Goal: Information Seeking & Learning: Learn about a topic

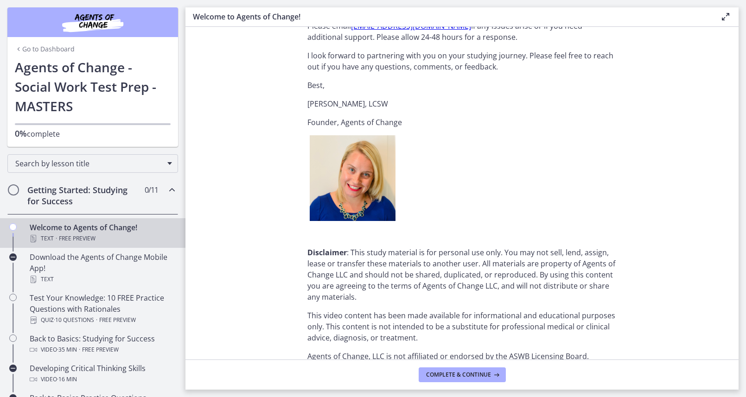
scroll to position [1119, 0]
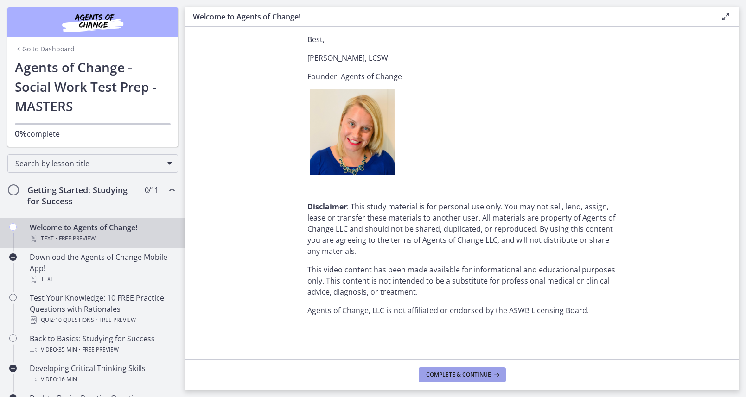
click at [454, 374] on span "Complete & continue" at bounding box center [458, 374] width 65 height 7
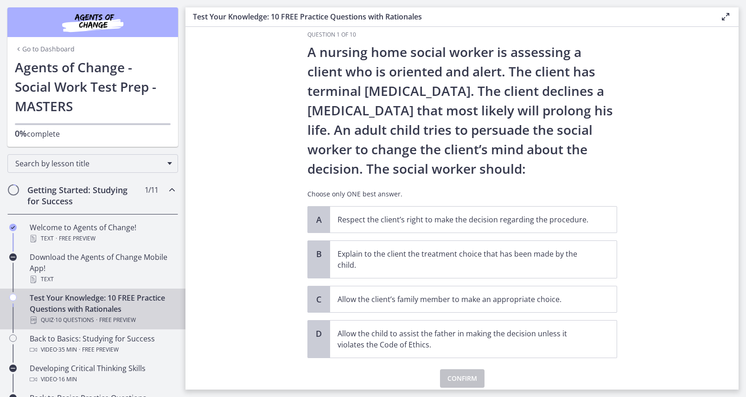
scroll to position [16, 0]
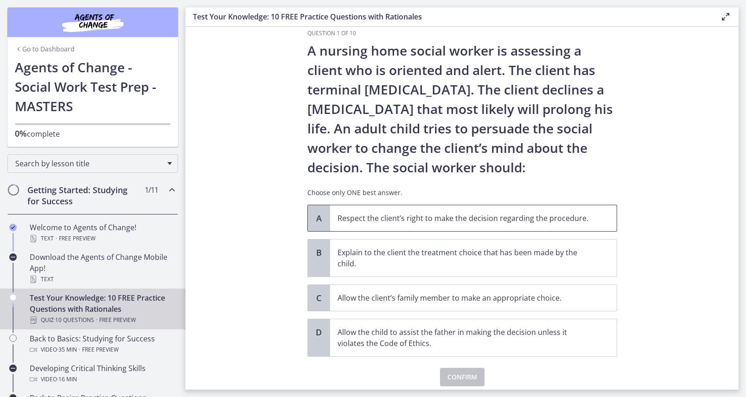
click at [506, 224] on span "Respect the client’s right to make the decision regarding the procedure." at bounding box center [473, 218] width 286 height 26
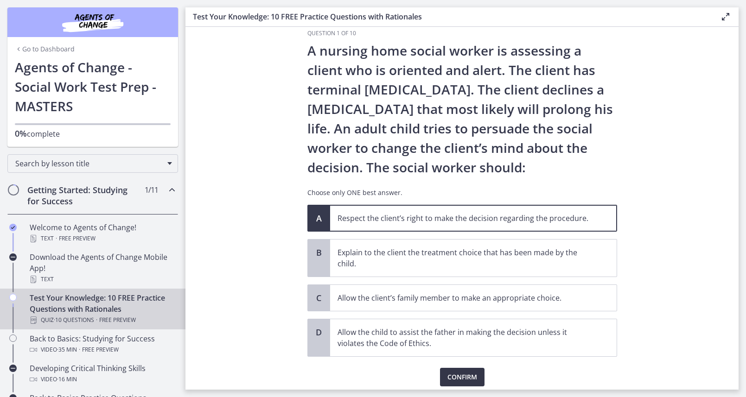
click at [467, 375] on span "Confirm" at bounding box center [462, 377] width 30 height 11
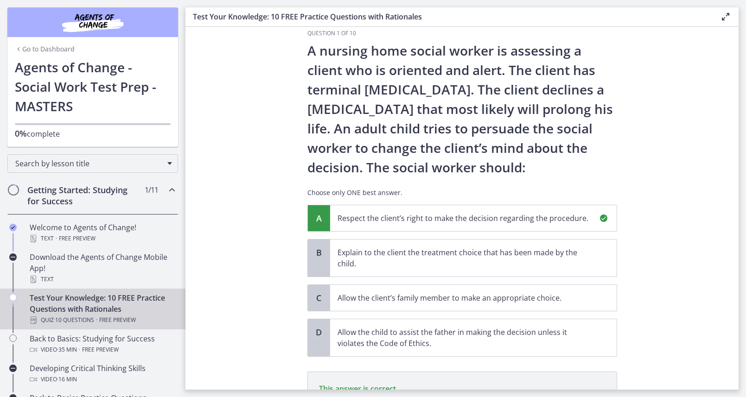
scroll to position [147, 0]
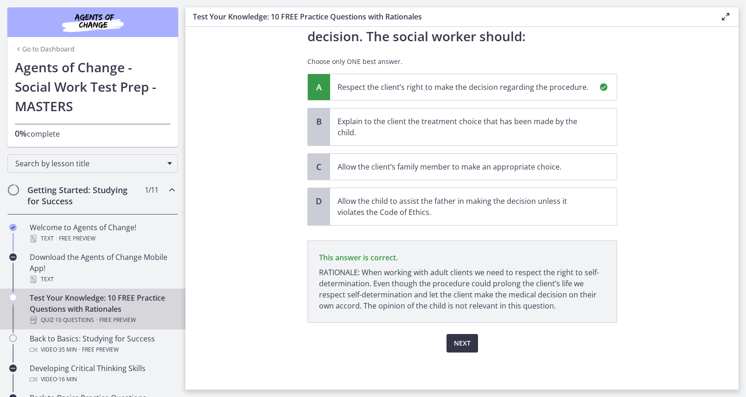
click at [462, 338] on span "Next" at bounding box center [462, 343] width 17 height 11
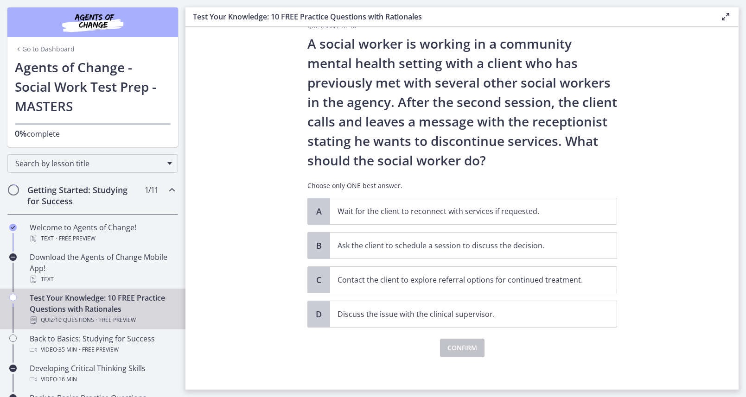
scroll to position [25, 0]
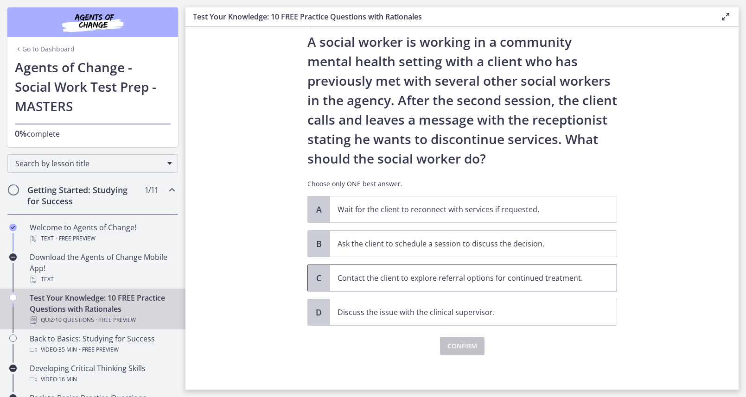
click at [526, 277] on p "Contact the client to explore referral options for continued treatment." at bounding box center [463, 278] width 253 height 11
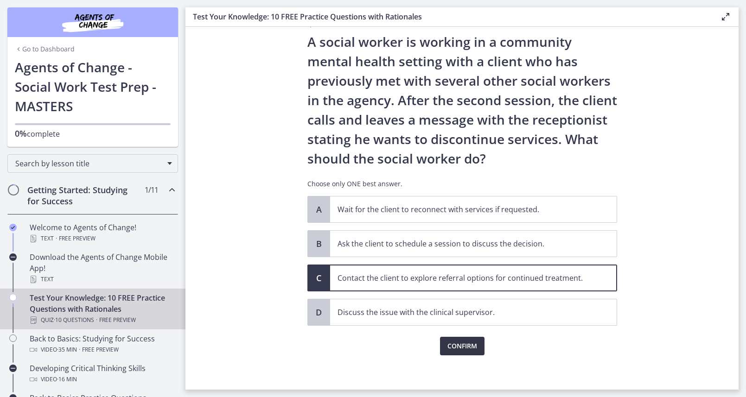
click at [468, 342] on span "Confirm" at bounding box center [462, 346] width 30 height 11
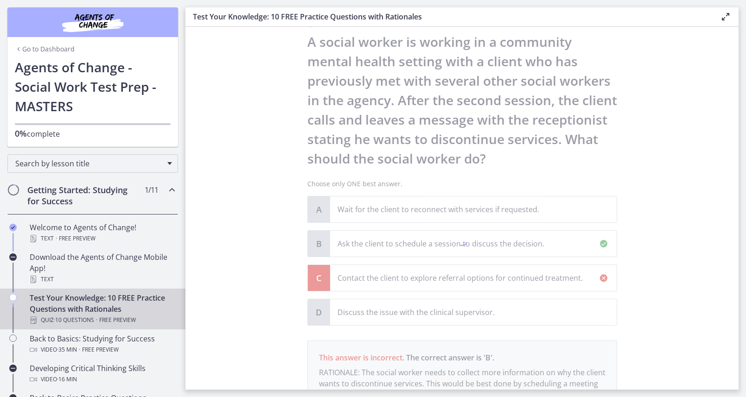
scroll to position [136, 0]
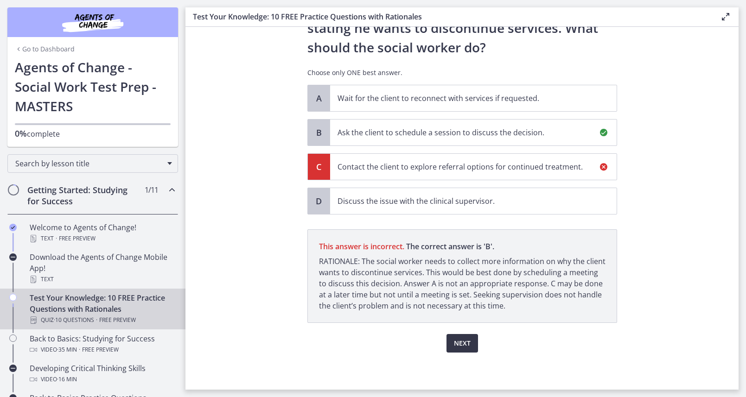
click at [459, 349] on button "Next" at bounding box center [462, 343] width 32 height 19
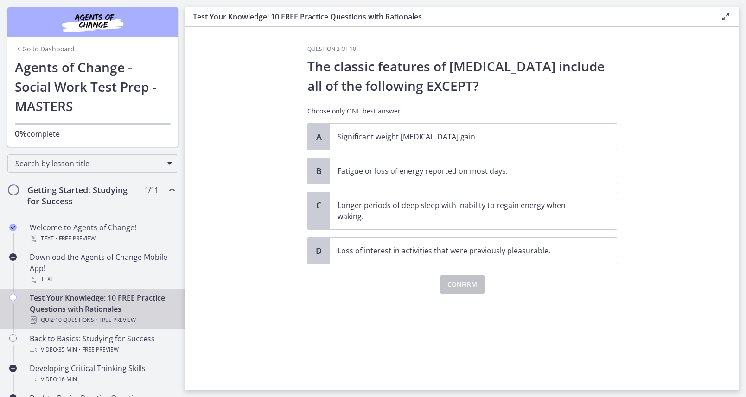
scroll to position [0, 0]
click at [365, 214] on p "Longer periods of deep sleep with inability to regain energy when waking." at bounding box center [463, 211] width 253 height 22
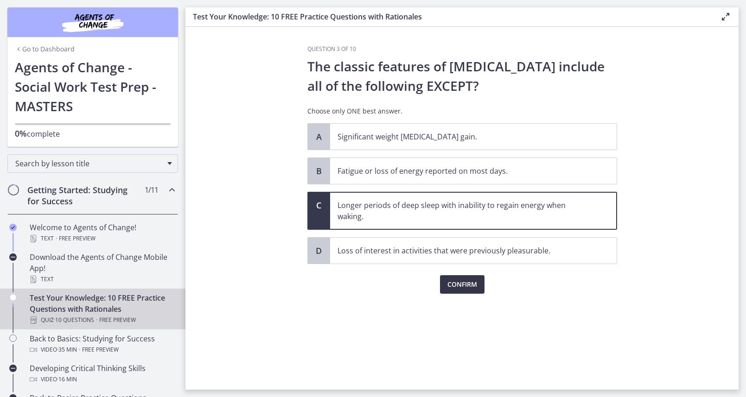
click at [477, 287] on button "Confirm" at bounding box center [462, 284] width 44 height 19
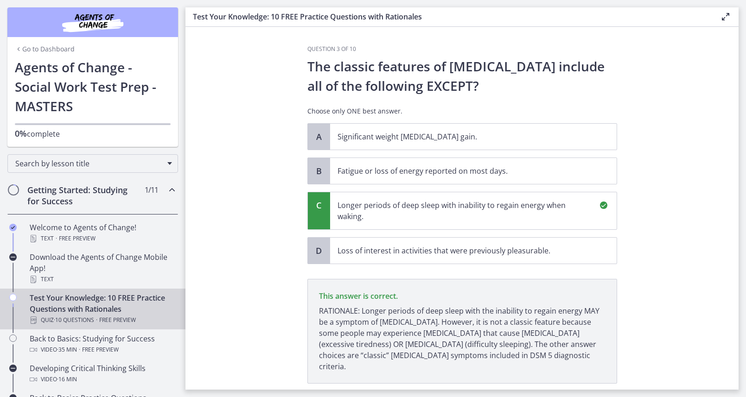
scroll to position [50, 0]
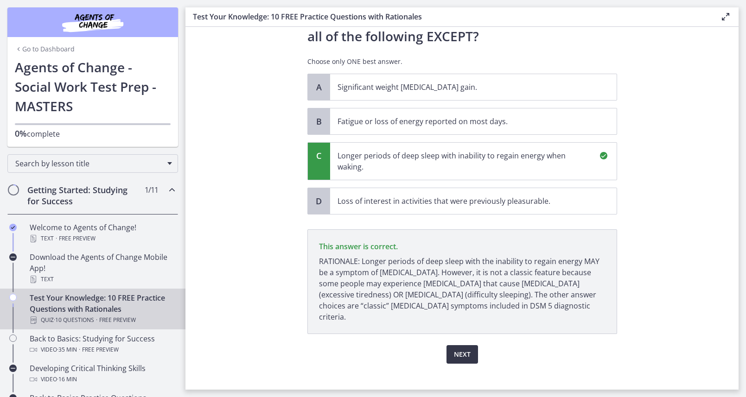
click at [464, 349] on span "Next" at bounding box center [462, 354] width 17 height 11
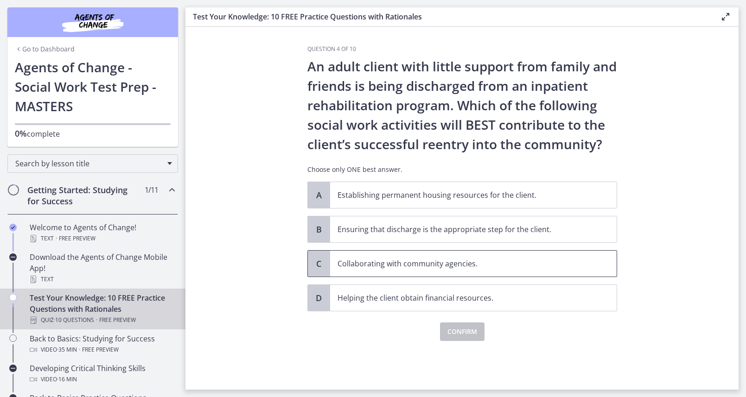
click at [340, 260] on p "Collaborating with community agencies." at bounding box center [463, 263] width 253 height 11
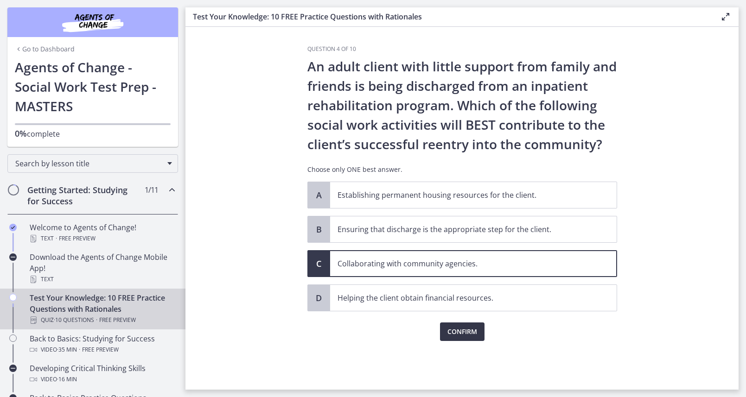
click at [451, 333] on span "Confirm" at bounding box center [462, 331] width 30 height 11
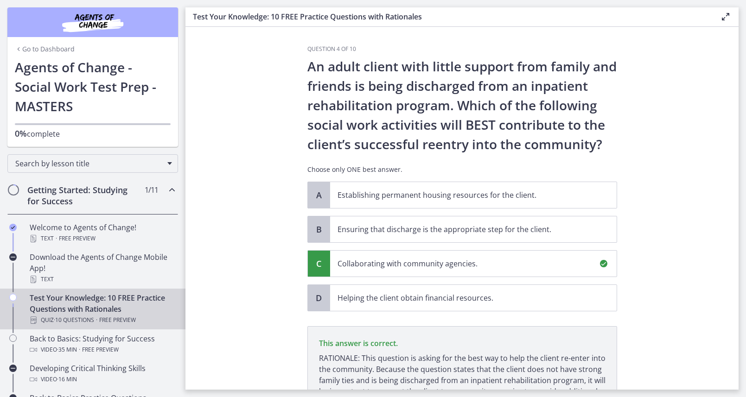
scroll to position [97, 0]
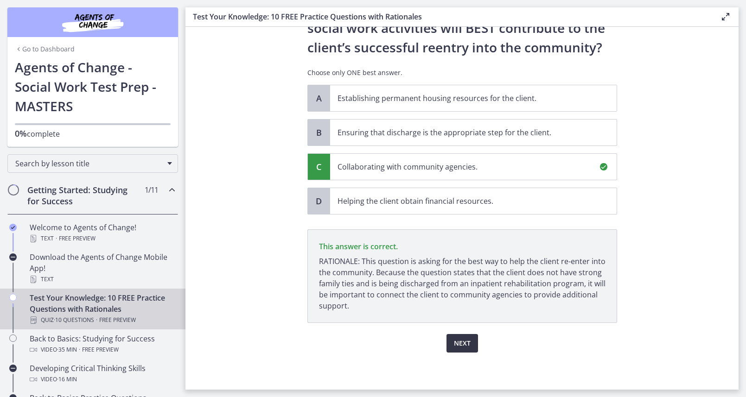
click at [466, 340] on span "Next" at bounding box center [462, 343] width 17 height 11
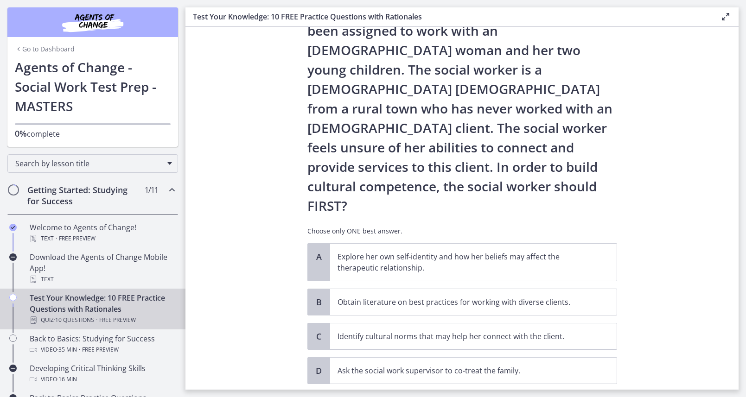
scroll to position [57, 0]
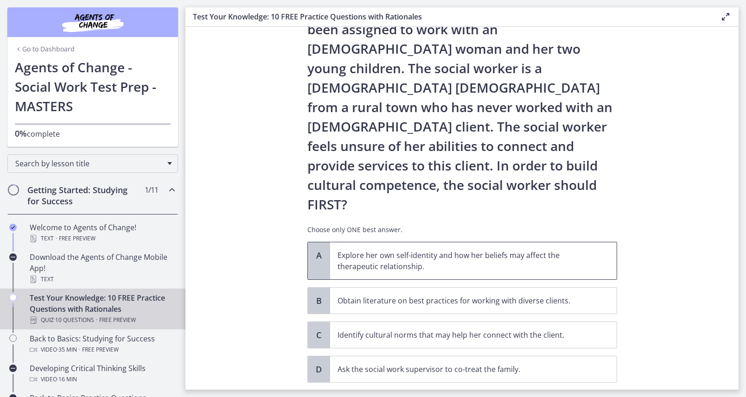
click at [369, 250] on p "Explore her own self-identity and how her beliefs may affect the therapeutic re…" at bounding box center [463, 261] width 253 height 22
click at [461, 397] on span "Confirm" at bounding box center [462, 403] width 30 height 11
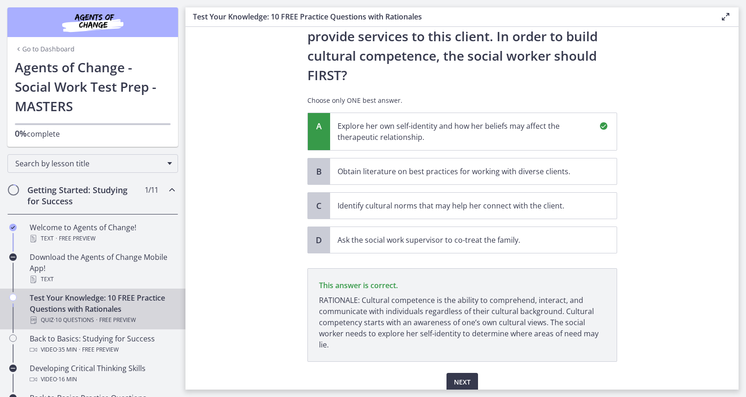
click at [478, 362] on div "Next" at bounding box center [462, 377] width 310 height 30
click at [464, 377] on span "Next" at bounding box center [462, 382] width 17 height 11
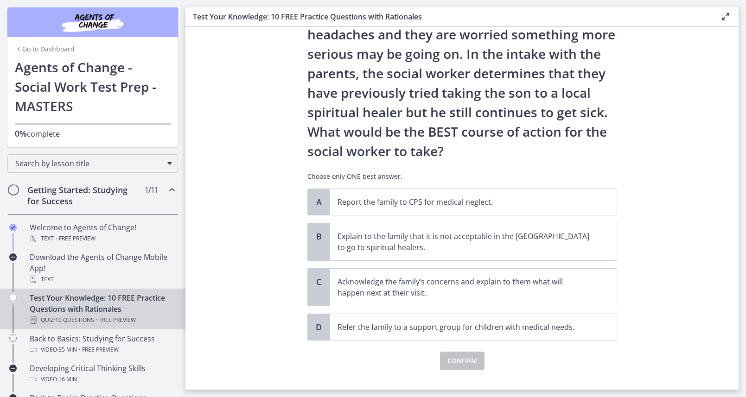
scroll to position [111, 0]
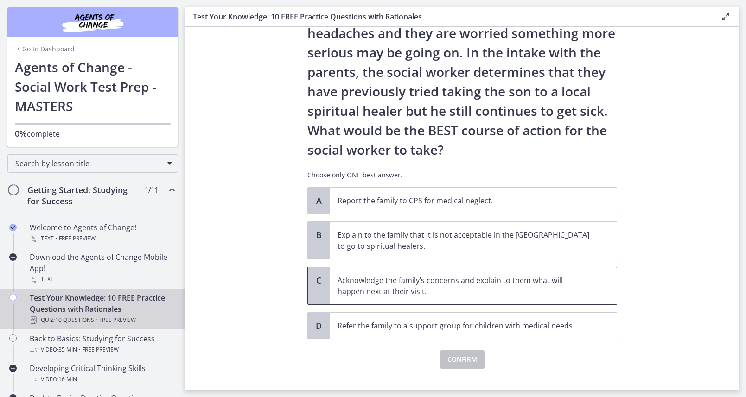
click at [370, 287] on p "Acknowledge the family’s concerns and explain to them what will happen next at …" at bounding box center [463, 286] width 253 height 22
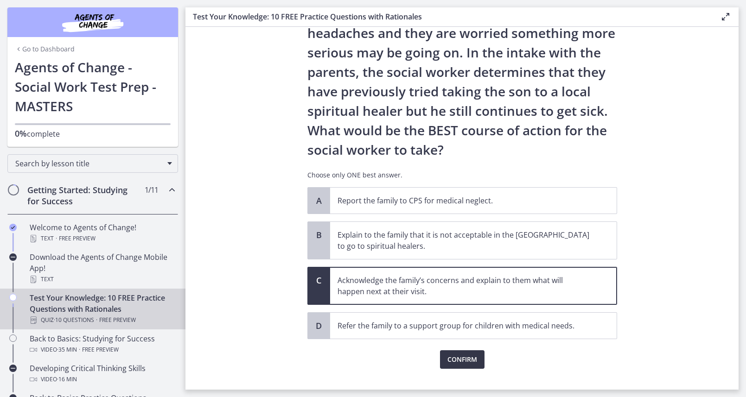
click at [455, 361] on span "Confirm" at bounding box center [462, 359] width 30 height 11
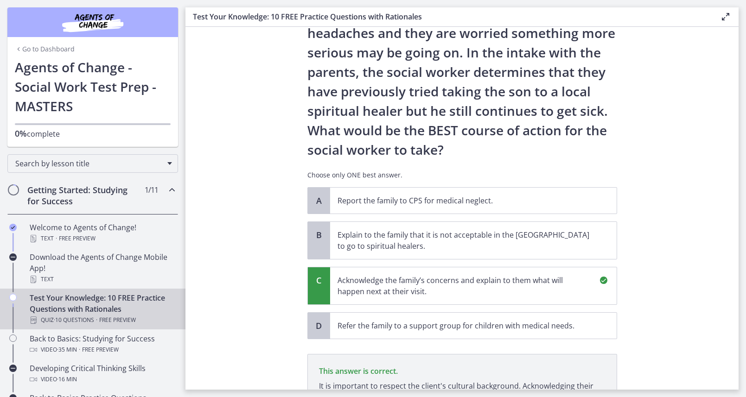
scroll to position [236, 0]
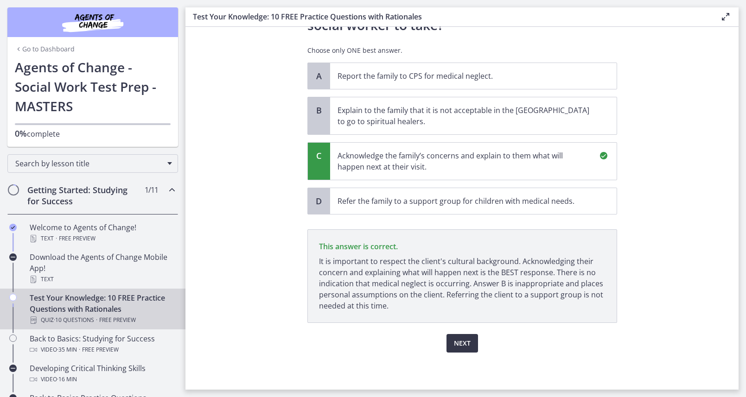
click at [462, 336] on button "Next" at bounding box center [462, 343] width 32 height 19
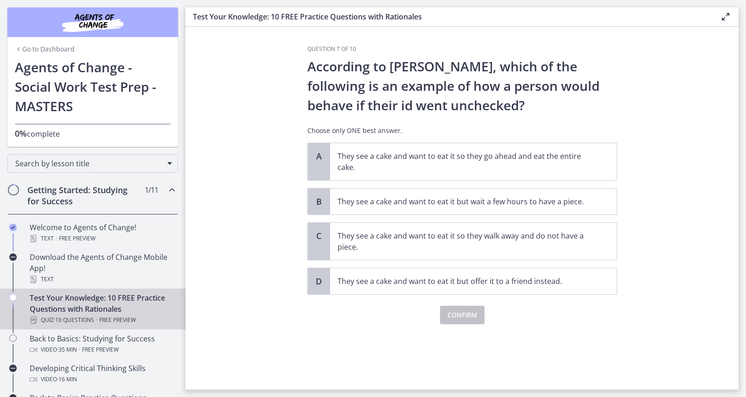
scroll to position [0, 0]
click at [376, 158] on p "They see a cake and want to eat it so they go ahead and eat the entire cake." at bounding box center [463, 162] width 253 height 22
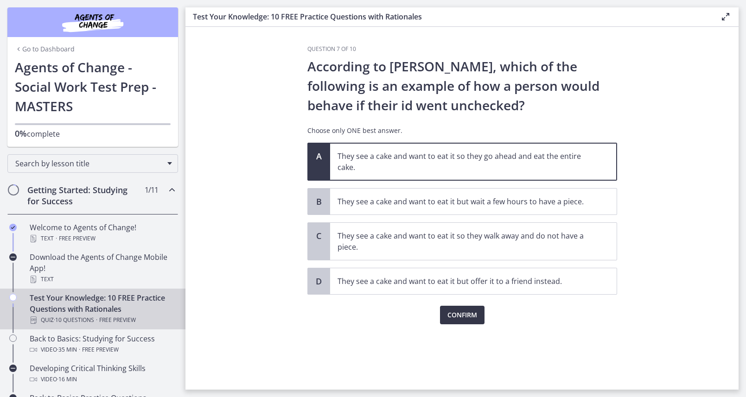
click at [457, 317] on span "Confirm" at bounding box center [462, 315] width 30 height 11
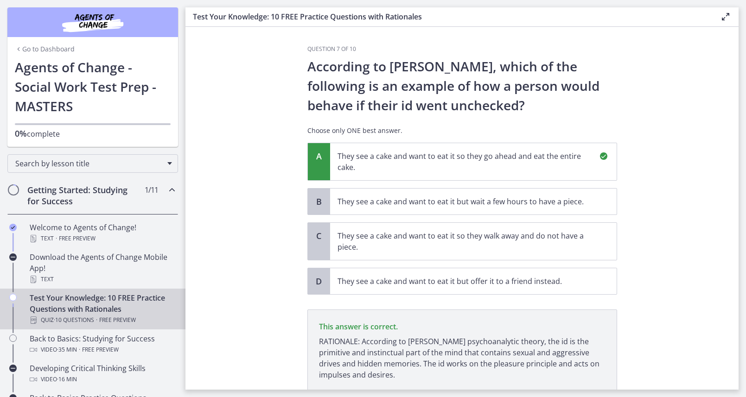
scroll to position [69, 0]
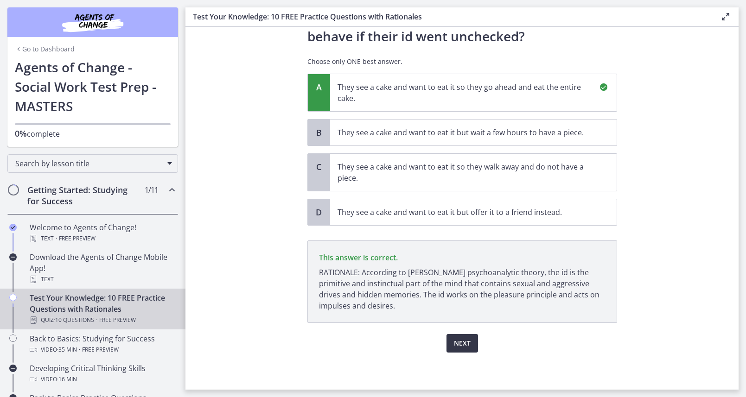
click at [452, 345] on button "Next" at bounding box center [462, 343] width 32 height 19
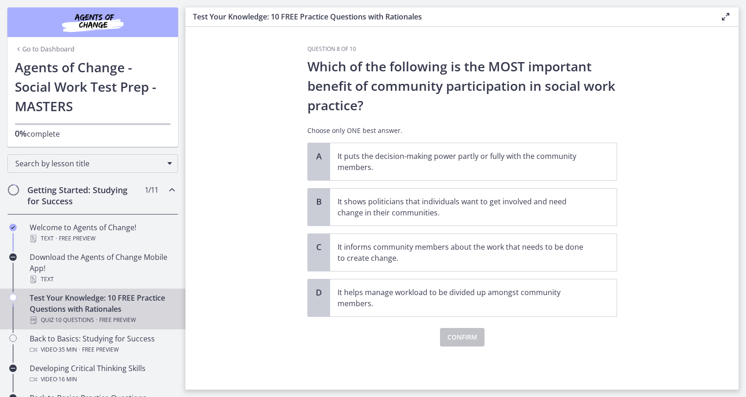
scroll to position [0, 0]
click at [417, 155] on p "It puts the decision-making power partly or fully with the community members." at bounding box center [463, 162] width 253 height 22
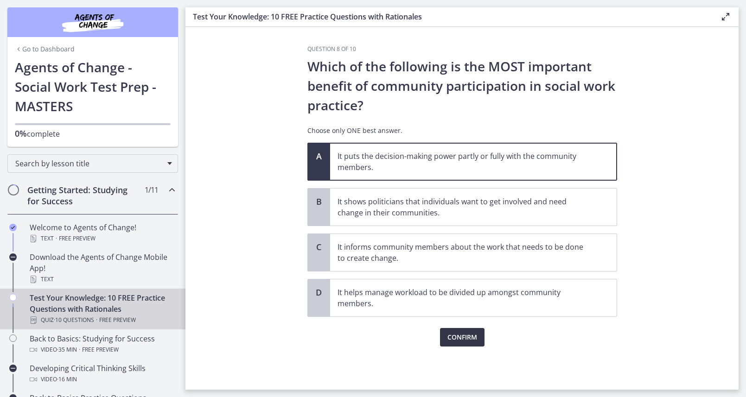
click at [455, 338] on span "Confirm" at bounding box center [462, 337] width 30 height 11
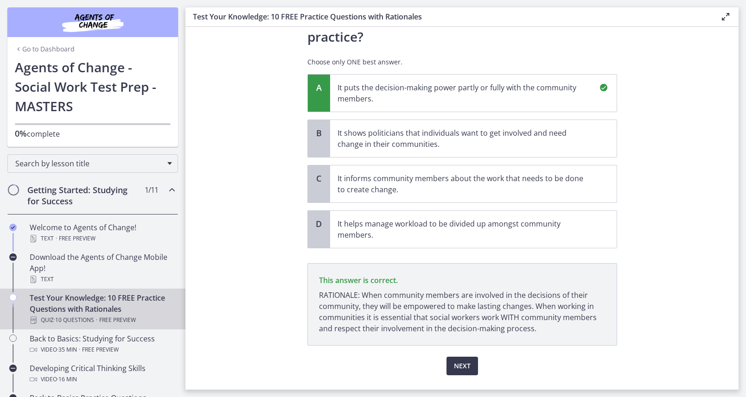
scroll to position [91, 0]
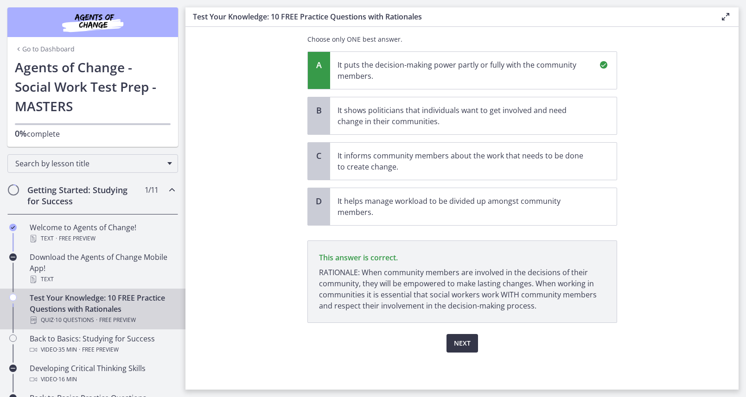
click at [450, 338] on button "Next" at bounding box center [462, 343] width 32 height 19
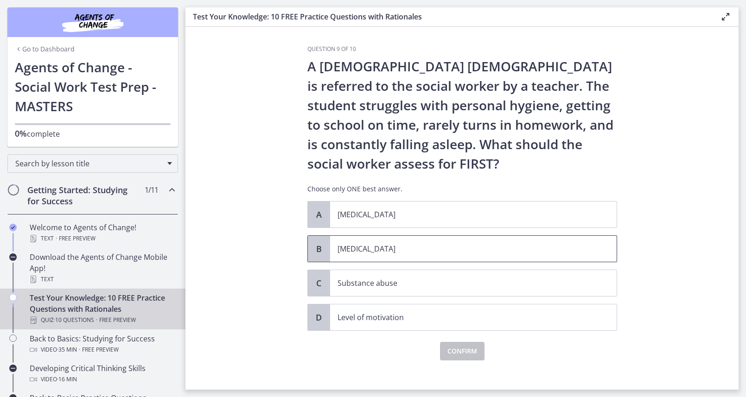
click at [374, 255] on span "[MEDICAL_DATA]" at bounding box center [473, 249] width 286 height 26
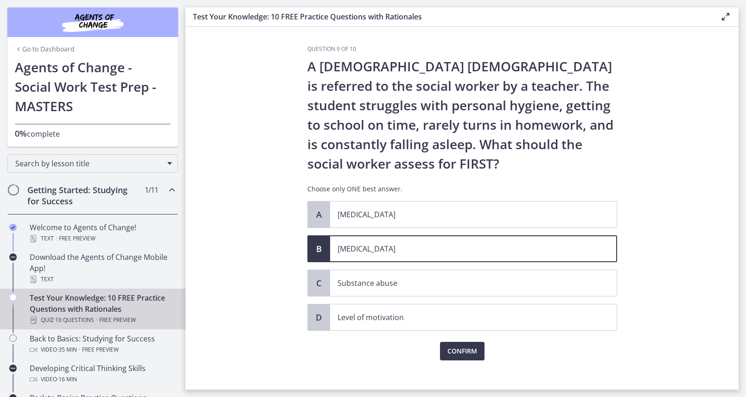
click at [450, 361] on div "Question 9 of 10 A [DEMOGRAPHIC_DATA] [DEMOGRAPHIC_DATA] is referred to the soc…" at bounding box center [462, 217] width 324 height 344
click at [450, 355] on span "Confirm" at bounding box center [462, 351] width 30 height 11
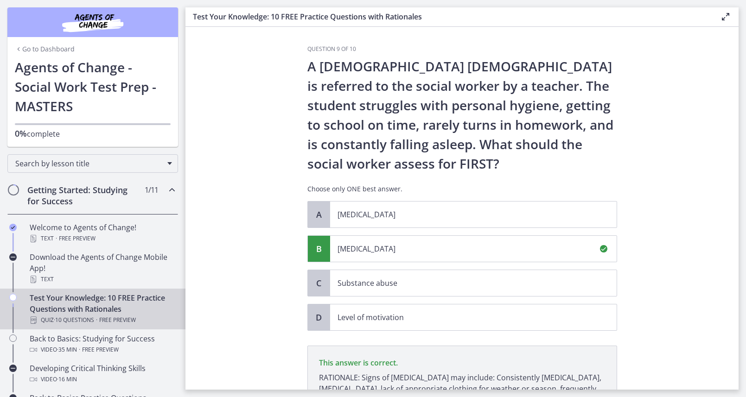
scroll to position [116, 0]
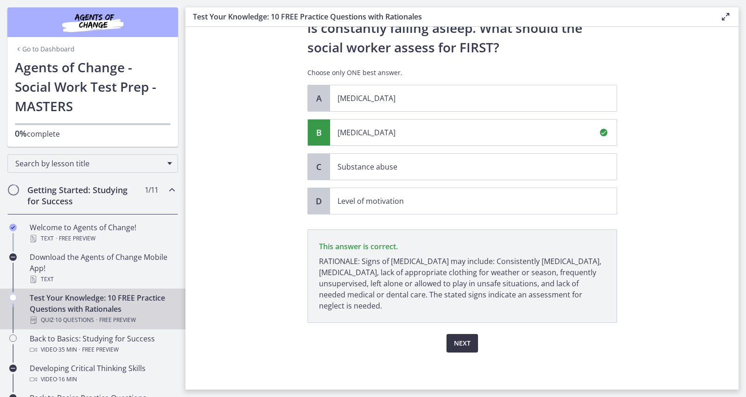
click at [460, 348] on span "Next" at bounding box center [462, 343] width 17 height 11
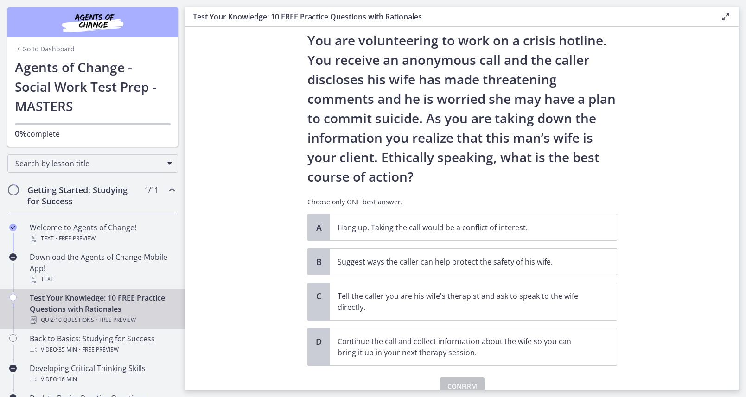
scroll to position [69, 0]
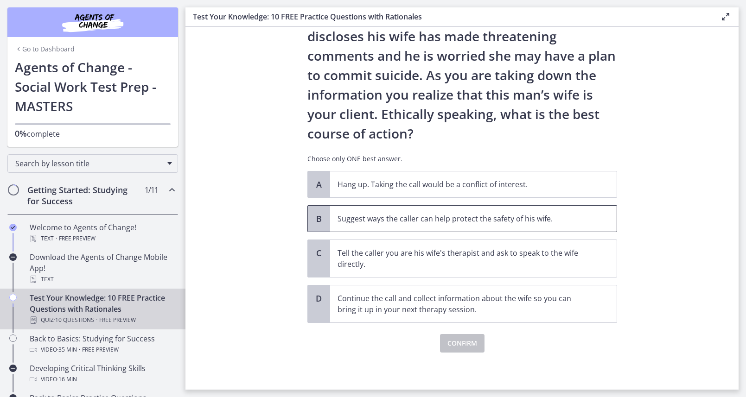
click at [360, 216] on p "Suggest ways the caller can help protect the safety of his wife." at bounding box center [463, 218] width 253 height 11
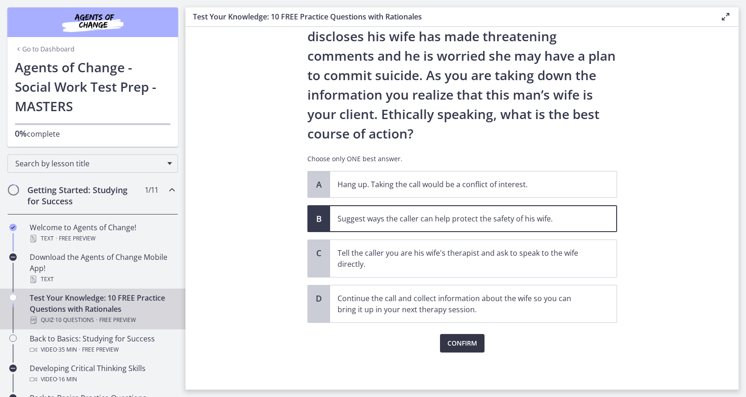
click at [465, 343] on span "Confirm" at bounding box center [462, 343] width 30 height 11
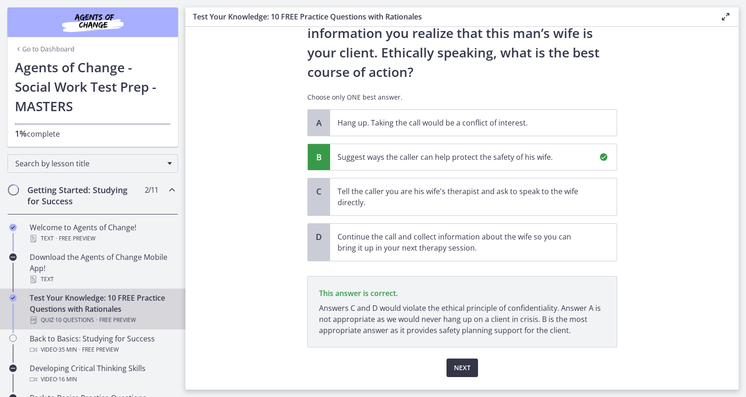
scroll to position [155, 0]
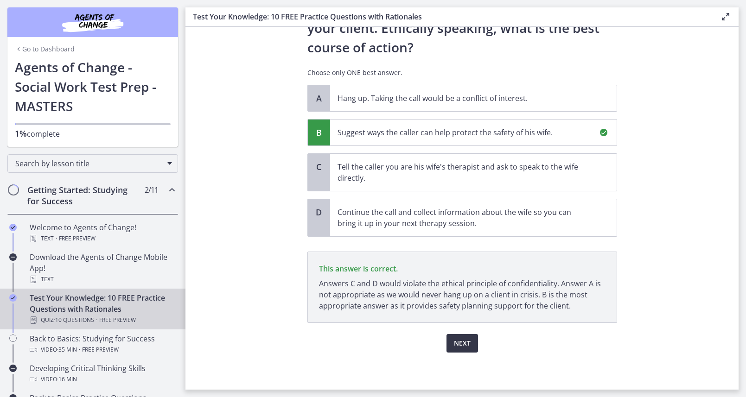
click at [465, 338] on span "Next" at bounding box center [462, 343] width 17 height 11
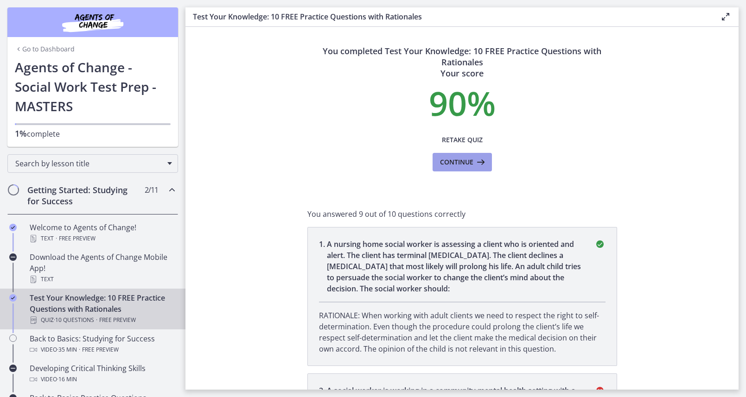
click at [468, 169] on button "Continue" at bounding box center [461, 162] width 59 height 19
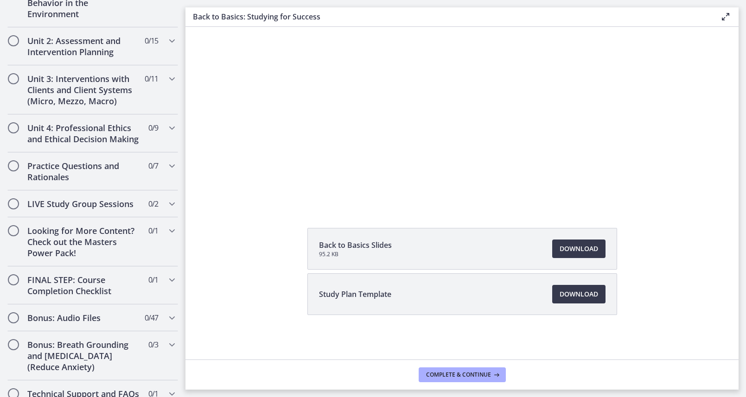
scroll to position [723, 0]
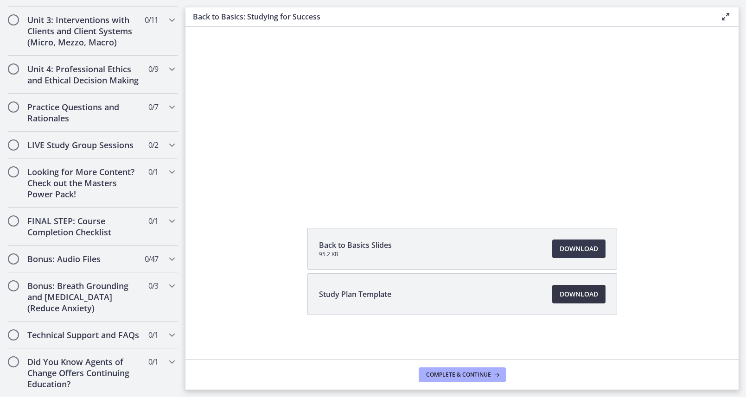
click at [564, 298] on span "Download Opens in a new window" at bounding box center [578, 294] width 38 height 11
